Goal: Transaction & Acquisition: Purchase product/service

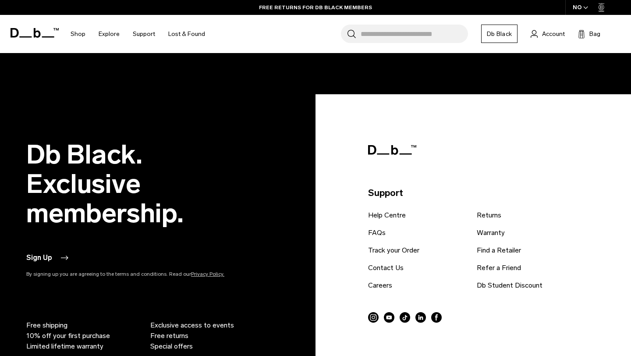
scroll to position [2134, 0]
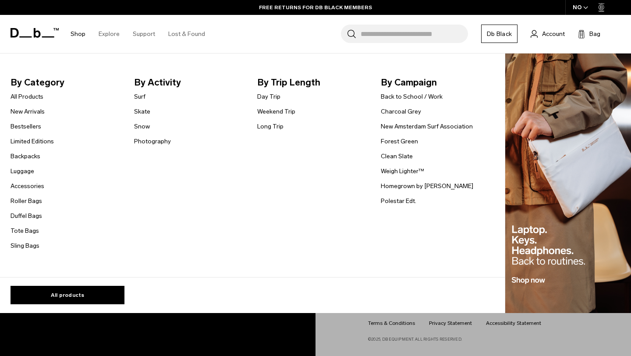
click at [76, 42] on link "Shop" at bounding box center [78, 33] width 15 height 31
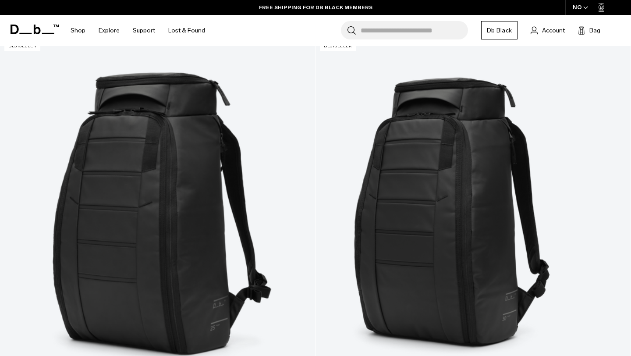
scroll to position [135, 0]
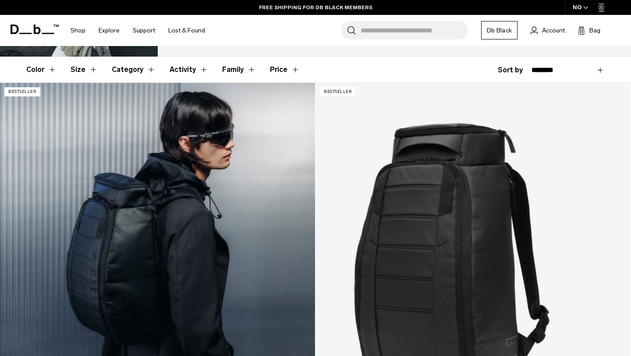
click at [84, 158] on link "Hugger Backpack 25L" at bounding box center [157, 258] width 315 height 350
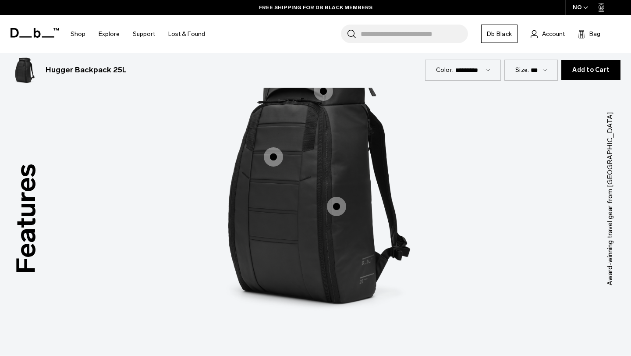
scroll to position [756, 0]
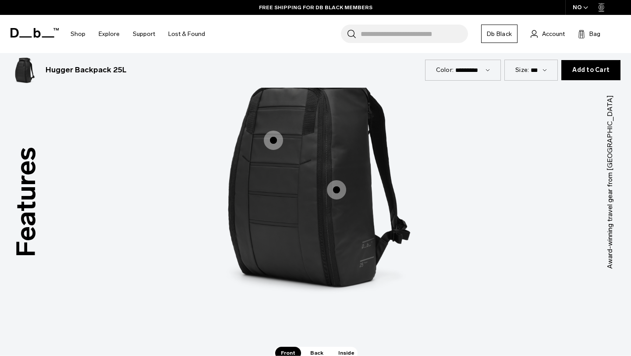
click at [335, 186] on span "1 / 3" at bounding box center [336, 189] width 19 height 19
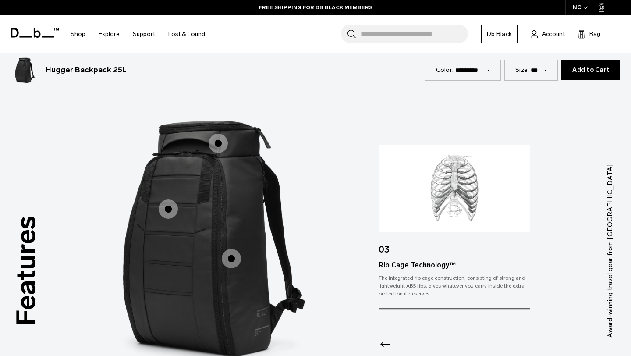
scroll to position [686, 0]
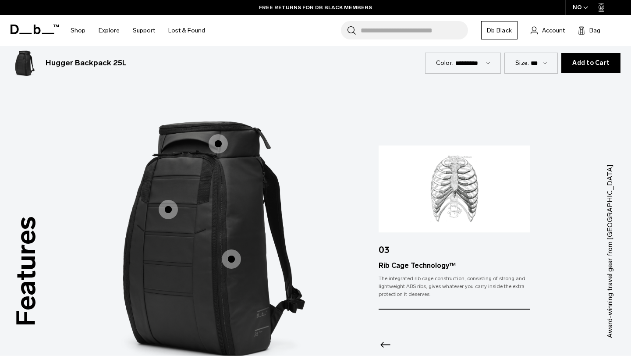
click at [170, 209] on span "1 / 3" at bounding box center [168, 209] width 19 height 19
click at [217, 141] on span "1 / 3" at bounding box center [217, 143] width 19 height 19
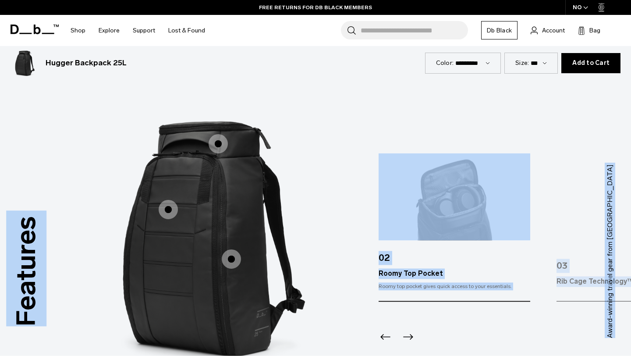
drag, startPoint x: 26, startPoint y: 323, endPoint x: 29, endPoint y: 201, distance: 121.4
click at [29, 201] on div "Features Tap a hotspot to learn more Award-winning travel gear from Scandinavia…" at bounding box center [315, 251] width 631 height 413
click at [29, 220] on h3 "Features" at bounding box center [26, 271] width 40 height 110
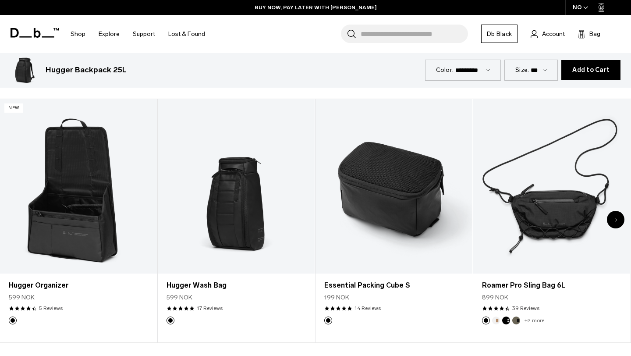
scroll to position [2123, 0]
